Goal: Task Accomplishment & Management: Use online tool/utility

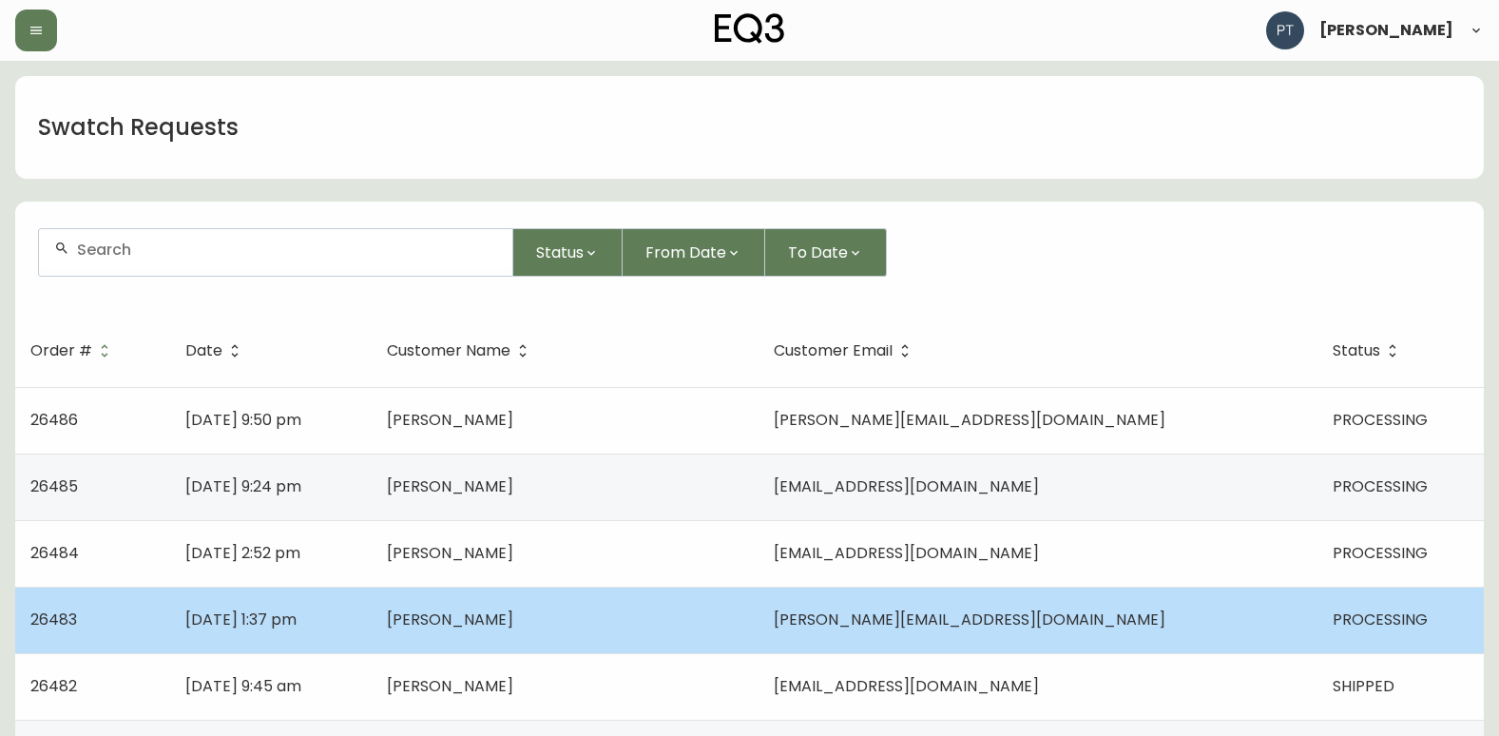
click at [743, 614] on td "[PERSON_NAME]" at bounding box center [565, 620] width 387 height 67
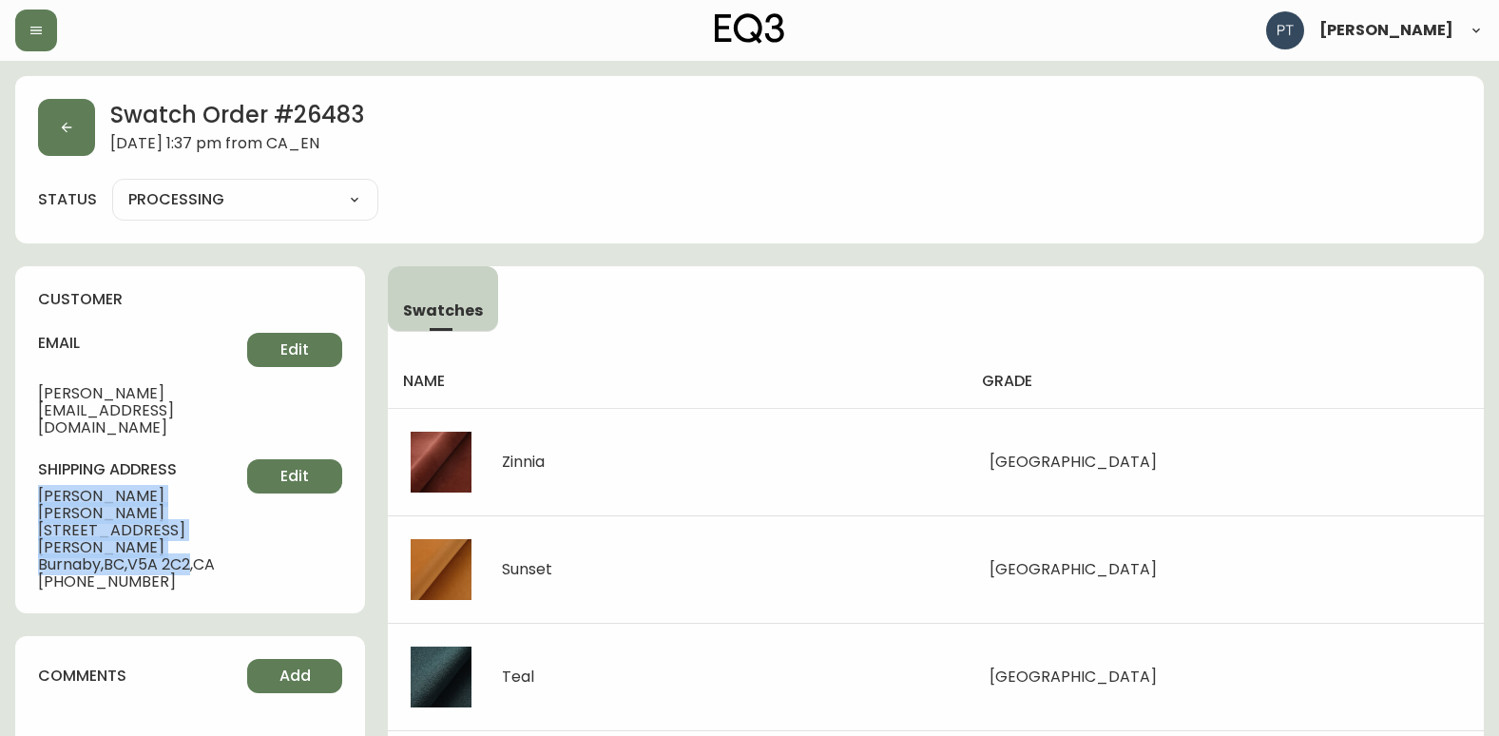
drag, startPoint x: 37, startPoint y: 457, endPoint x: 201, endPoint y: 496, distance: 168.1
click at [201, 496] on div "customer email [PERSON_NAME][EMAIL_ADDRESS][DOMAIN_NAME] Edit shipping address …" at bounding box center [190, 439] width 350 height 347
copy div "[PERSON_NAME] [STREET_ADDRESS][PERSON_NAME][PERSON_NAME]"
drag, startPoint x: 280, startPoint y: 525, endPoint x: 262, endPoint y: 511, distance: 23.0
click at [269, 519] on div "customer email [PERSON_NAME][EMAIL_ADDRESS][DOMAIN_NAME] Edit shipping address …" at bounding box center [190, 439] width 350 height 347
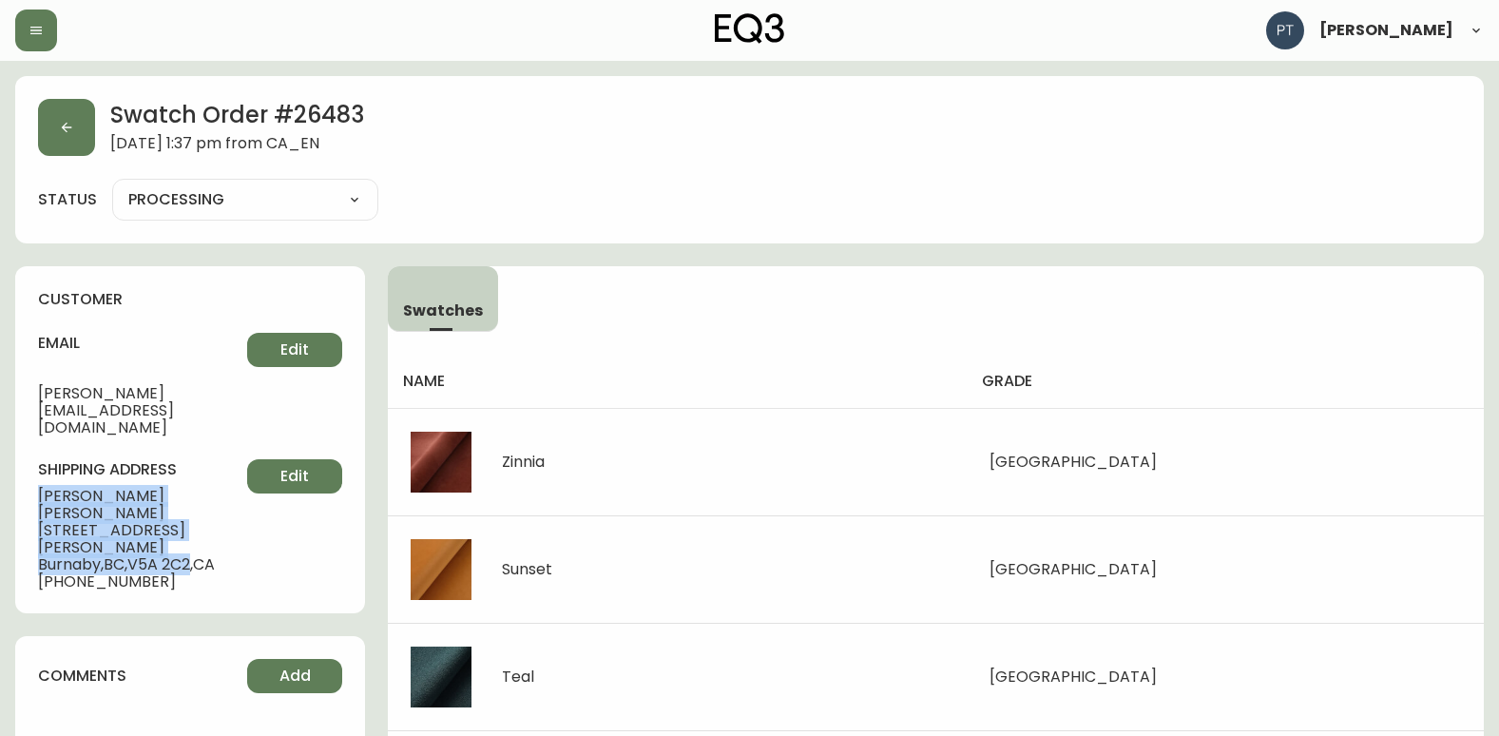
drag, startPoint x: 35, startPoint y: 456, endPoint x: 197, endPoint y: 493, distance: 165.6
click at [197, 493] on div "customer email [PERSON_NAME][EMAIL_ADDRESS][DOMAIN_NAME] Edit shipping address …" at bounding box center [190, 439] width 350 height 347
copy div "[PERSON_NAME] [STREET_ADDRESS][PERSON_NAME][PERSON_NAME]"
click at [68, 131] on icon "button" at bounding box center [66, 127] width 15 height 15
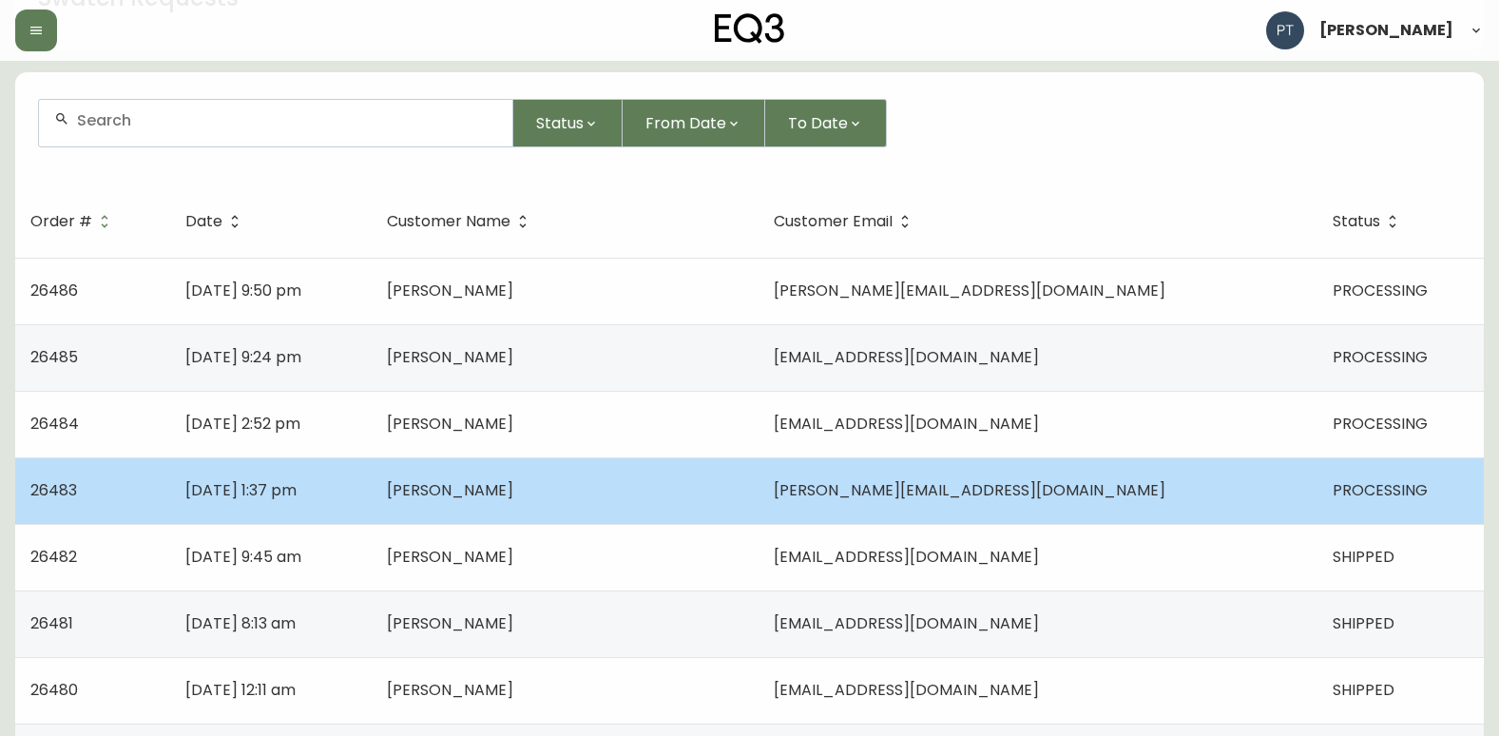
scroll to position [285, 0]
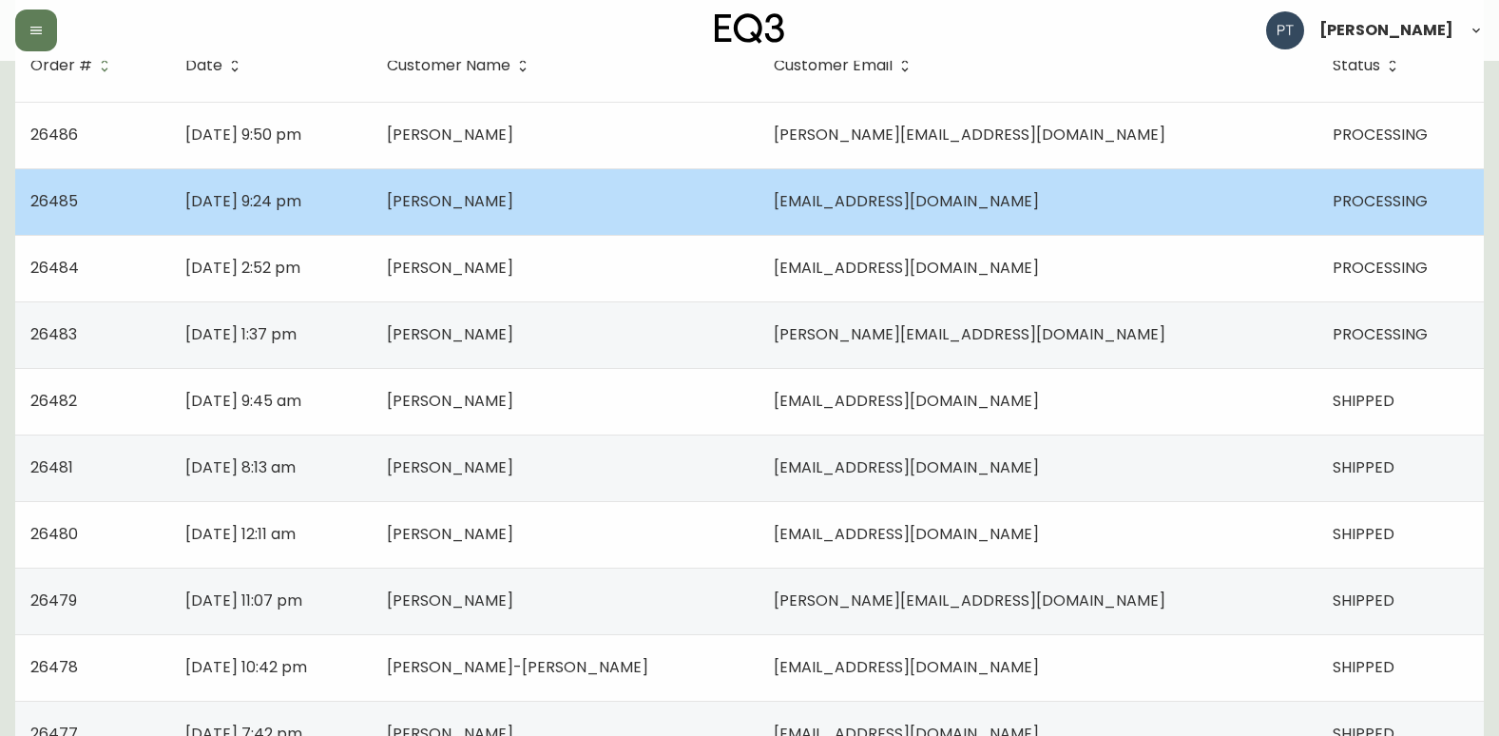
click at [671, 196] on td "[PERSON_NAME]" at bounding box center [565, 201] width 387 height 67
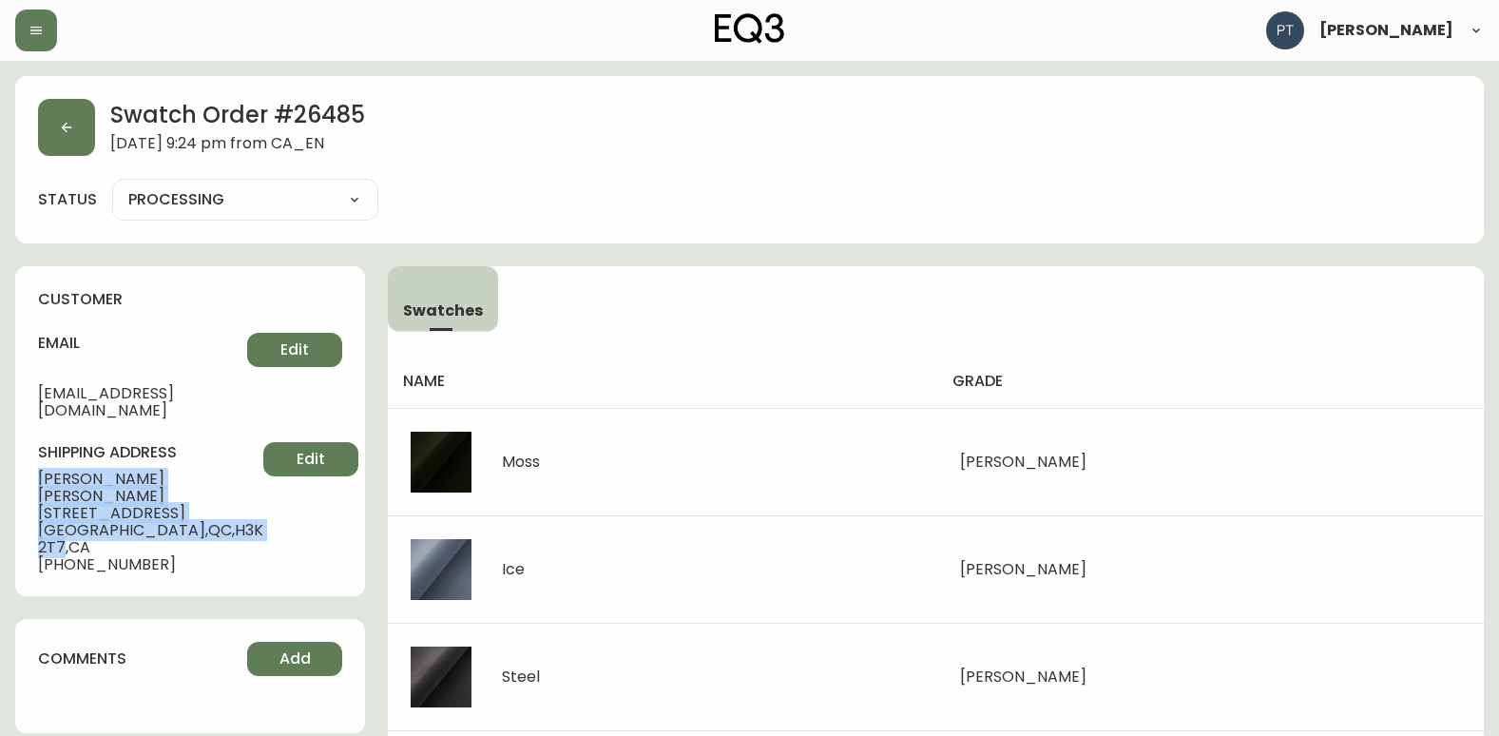
drag, startPoint x: 40, startPoint y: 456, endPoint x: 198, endPoint y: 492, distance: 161.7
click at [198, 492] on div "shipping address [PERSON_NAME] [STREET_ADDRESS] [PHONE_NUMBER] Edit" at bounding box center [190, 507] width 304 height 131
copy div "[PERSON_NAME] [STREET_ADDRESS]"
click at [68, 129] on icon "button" at bounding box center [66, 127] width 15 height 15
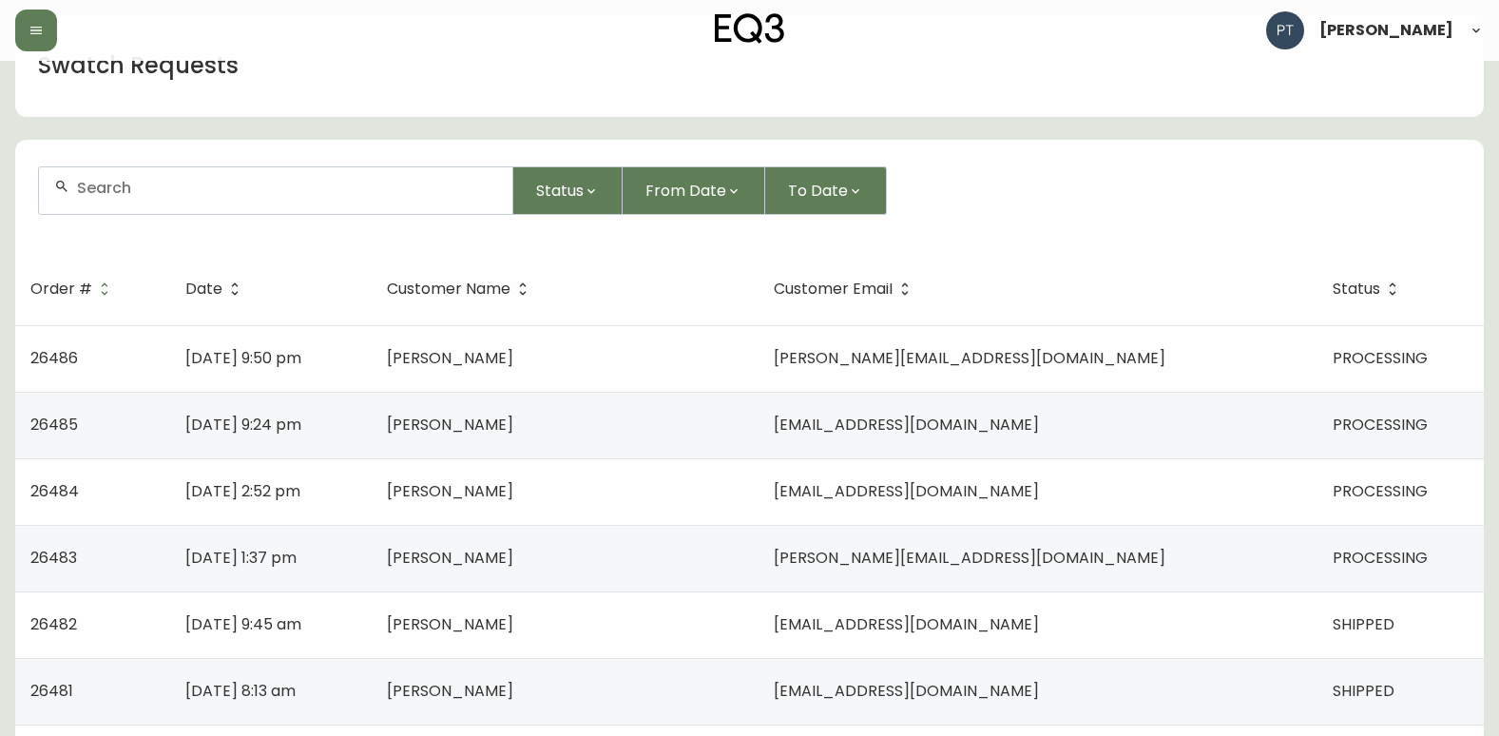
scroll to position [95, 0]
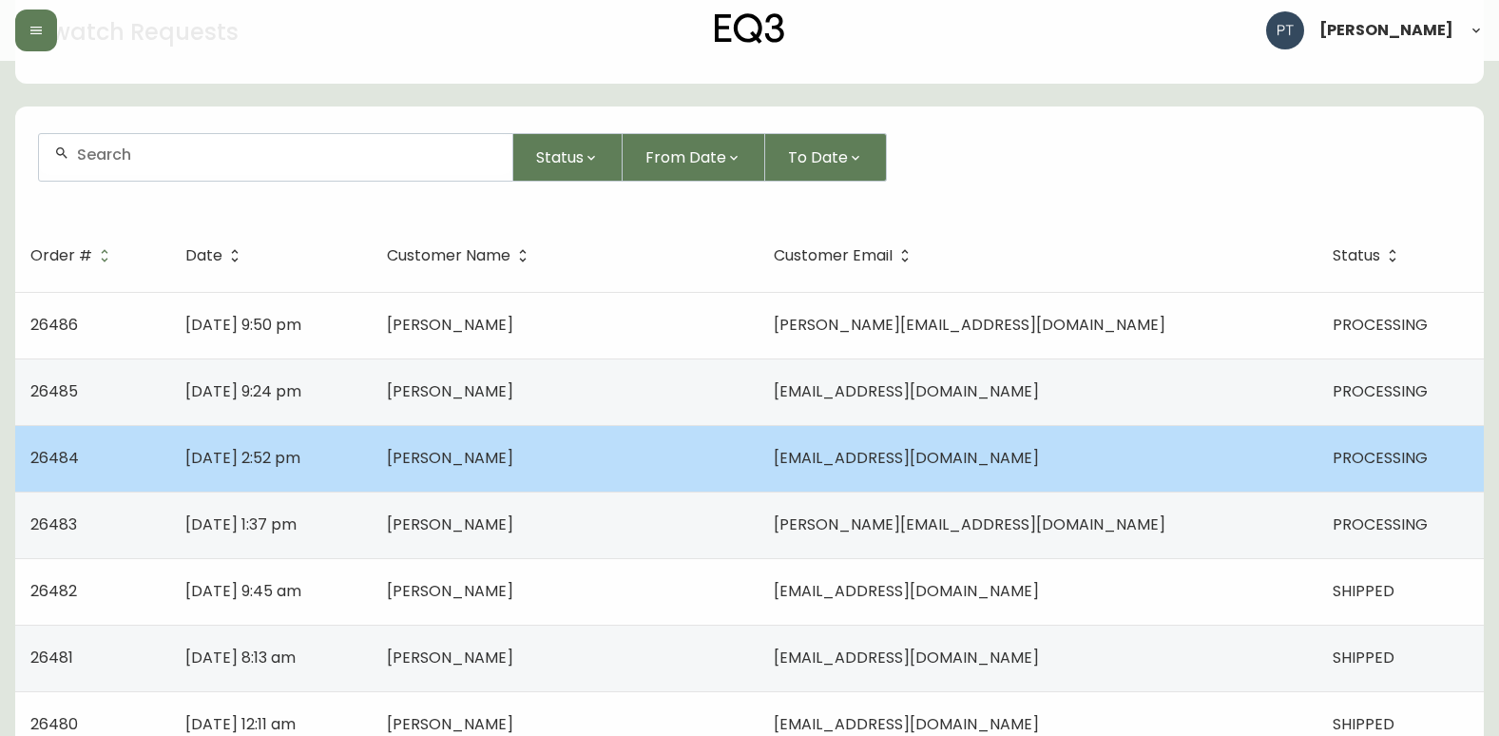
click at [372, 477] on td "[DATE] 2:52 pm" at bounding box center [271, 458] width 202 height 67
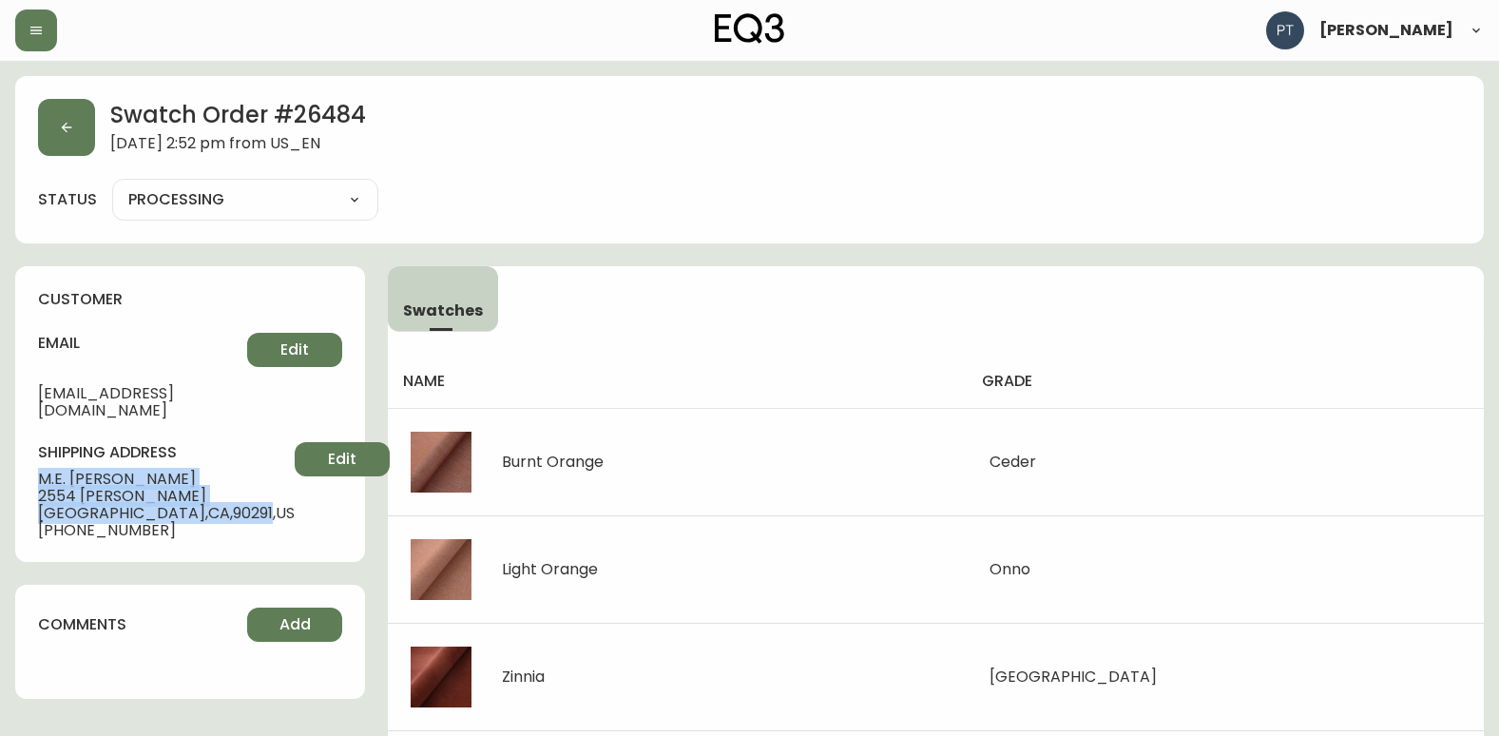
drag, startPoint x: 30, startPoint y: 459, endPoint x: 171, endPoint y: 492, distance: 144.4
click at [171, 492] on div "customer email [PERSON_NAME][EMAIL_ADDRESS][DOMAIN_NAME] Edit shipping address …" at bounding box center [190, 414] width 350 height 296
copy div "[PERSON_NAME] [STREET_ADDRESS][PERSON_NAME]"
click at [58, 128] on button "button" at bounding box center [66, 127] width 57 height 57
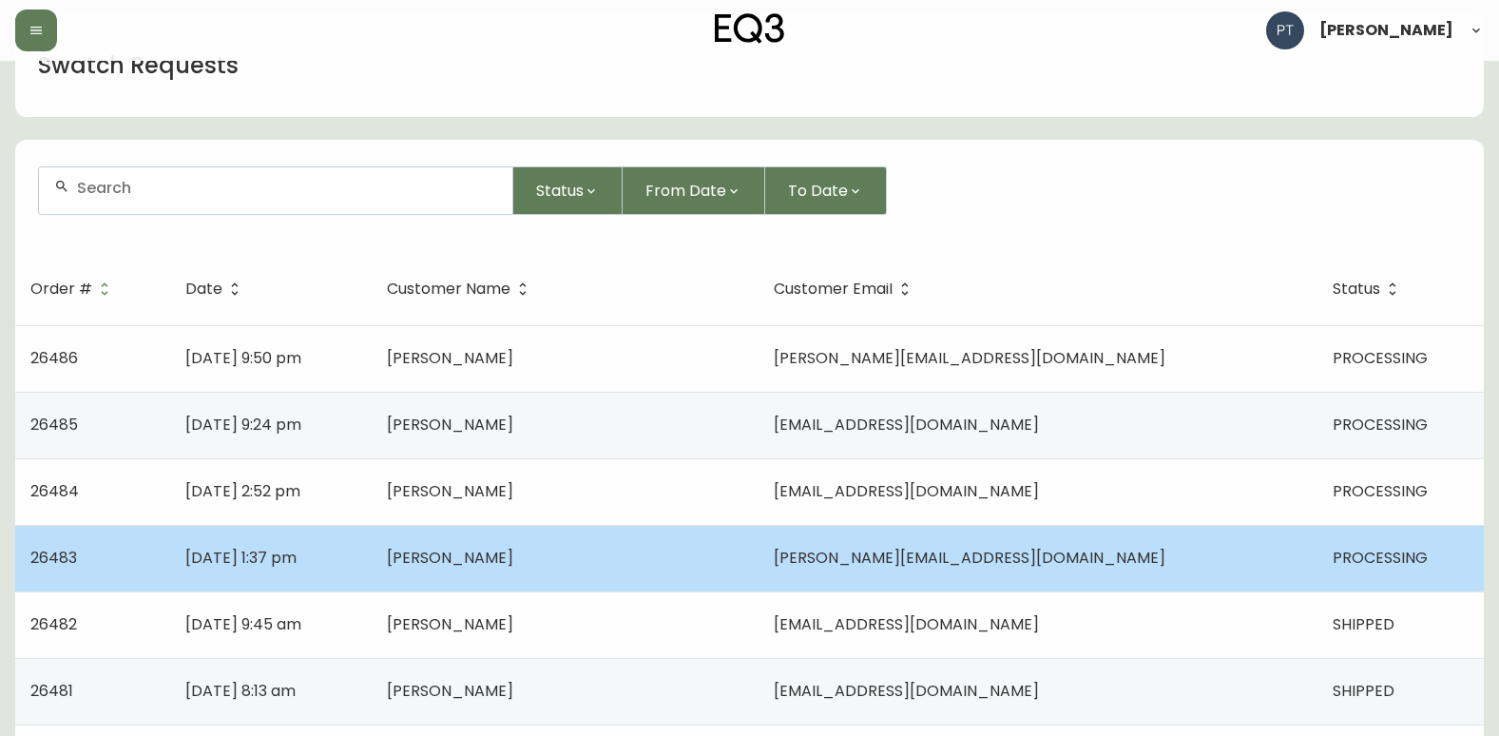
scroll to position [95, 0]
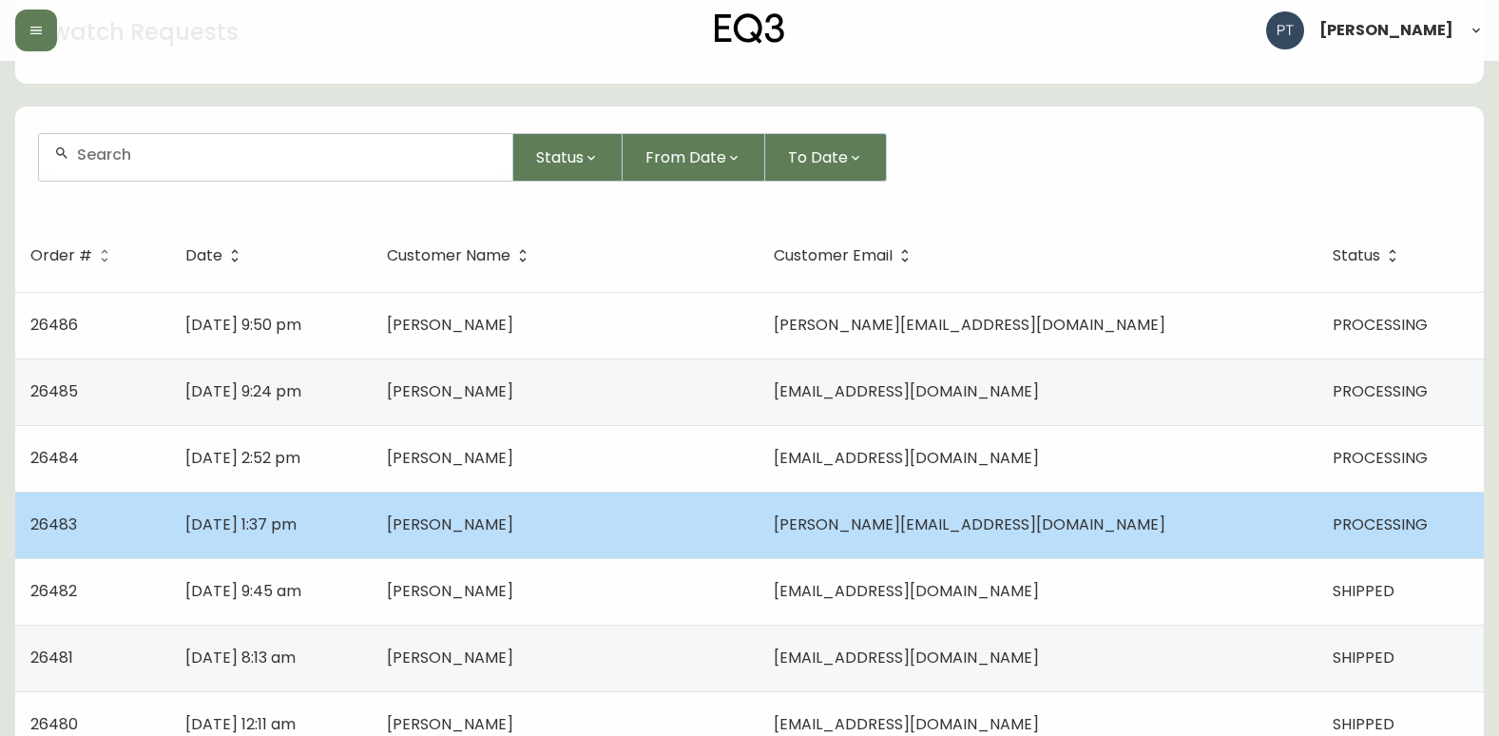
click at [531, 554] on td "[PERSON_NAME]" at bounding box center [565, 525] width 387 height 67
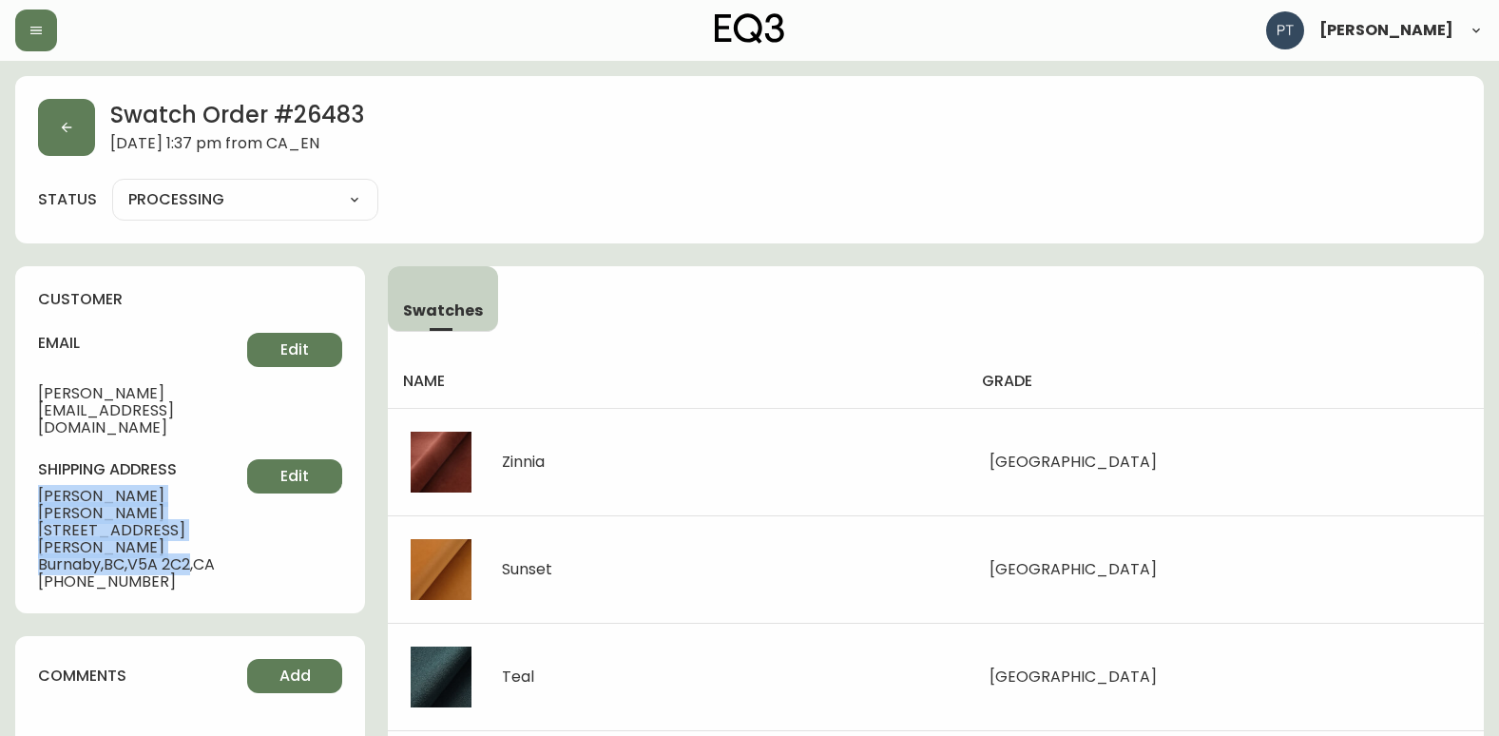
drag, startPoint x: 33, startPoint y: 457, endPoint x: 199, endPoint y: 501, distance: 171.1
click at [199, 501] on div "customer email [PERSON_NAME][EMAIL_ADDRESS][DOMAIN_NAME] Edit shipping address …" at bounding box center [190, 439] width 350 height 347
click at [49, 132] on button "button" at bounding box center [66, 127] width 57 height 57
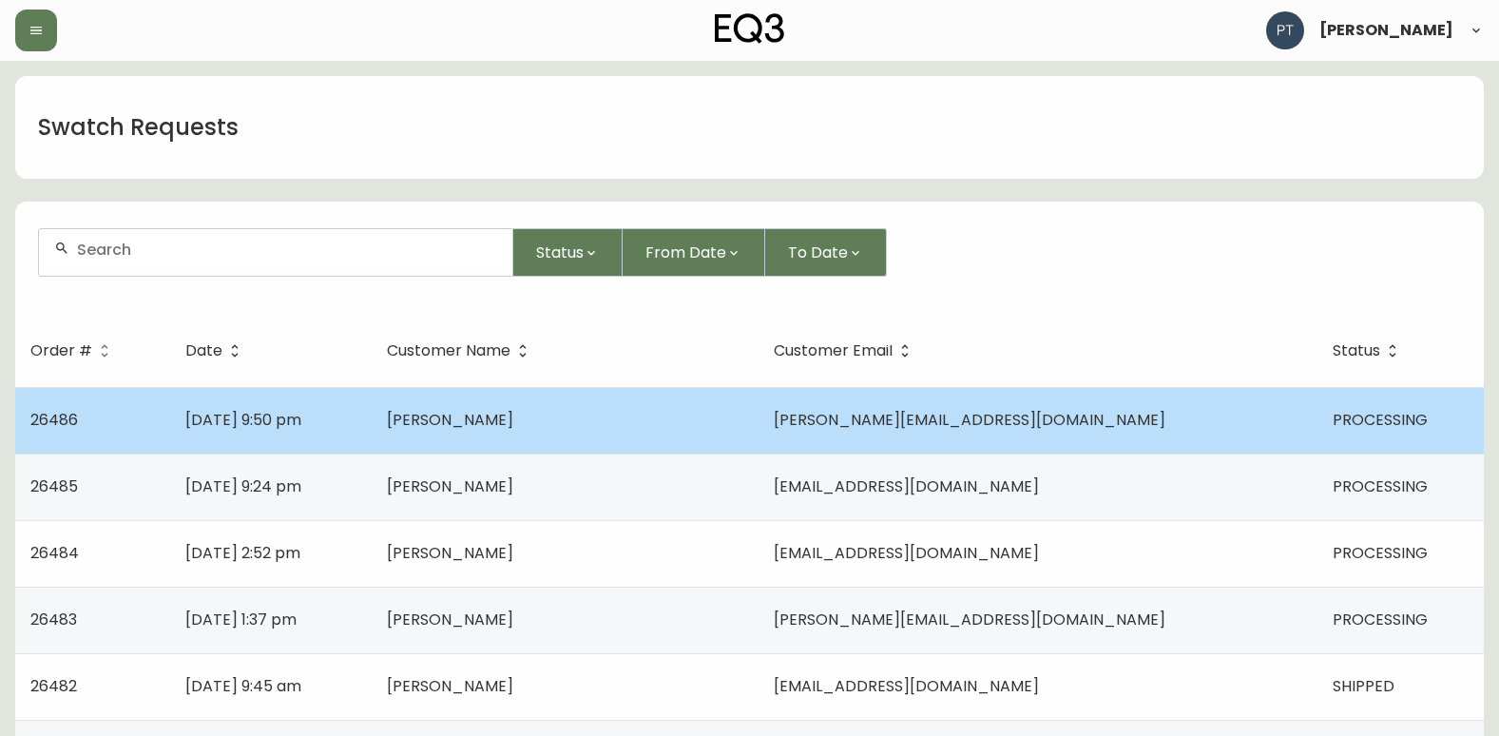
click at [372, 438] on td "[DATE] 9:50 pm" at bounding box center [271, 420] width 202 height 67
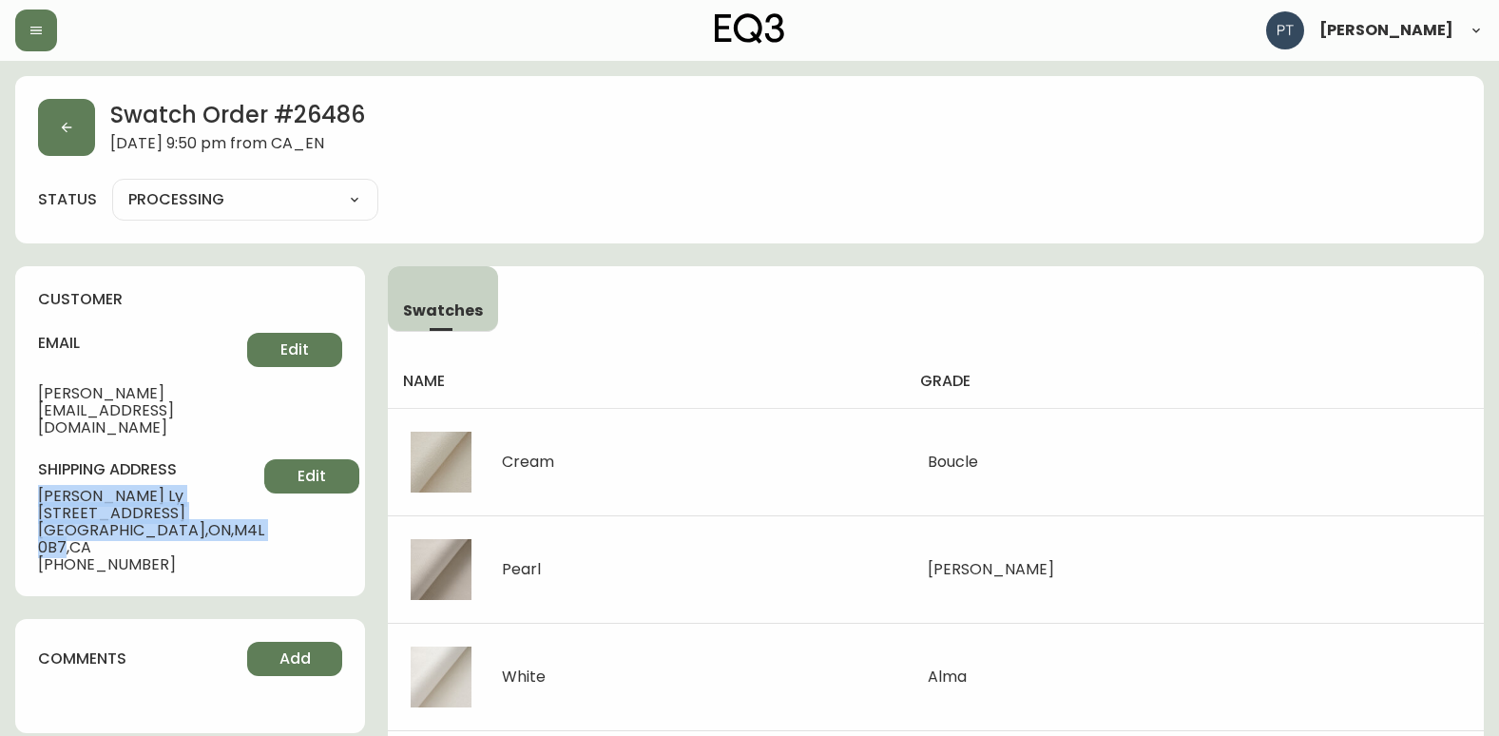
drag, startPoint x: 37, startPoint y: 451, endPoint x: 190, endPoint y: 512, distance: 165.1
click at [190, 512] on div "customer email [PERSON_NAME][EMAIL_ADDRESS][DOMAIN_NAME] Edit shipping address …" at bounding box center [190, 431] width 350 height 330
copy div "[PERSON_NAME] [STREET_ADDRESS]"
click at [60, 117] on button "button" at bounding box center [66, 127] width 57 height 57
